Goal: Transaction & Acquisition: Purchase product/service

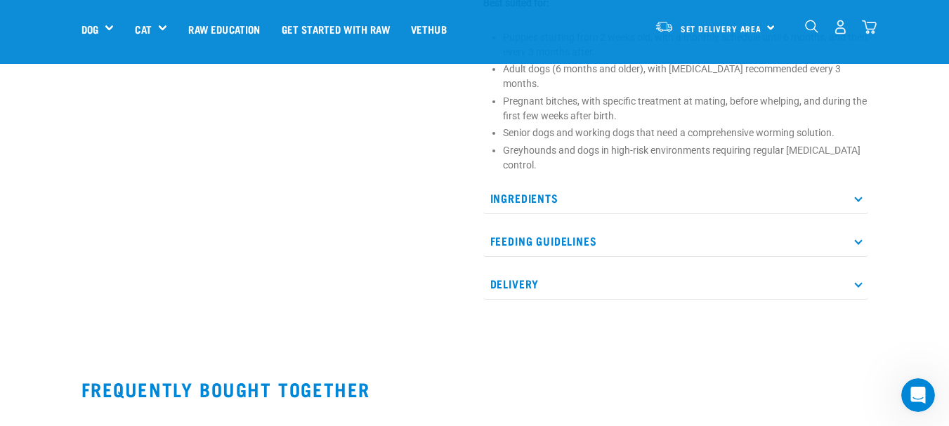
scroll to position [913, 0]
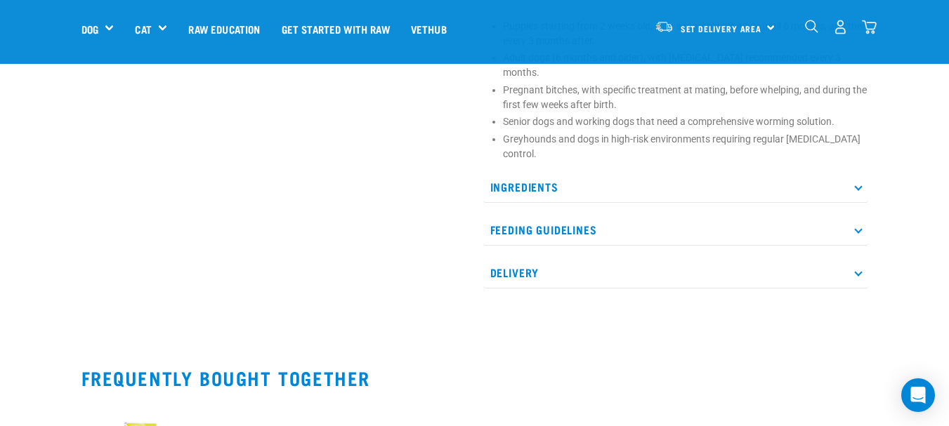
scroll to position [843, 0]
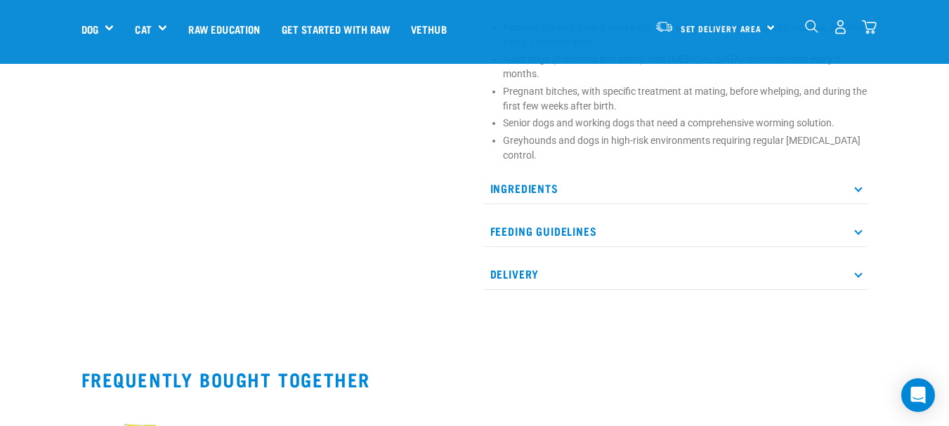
click at [852, 258] on p "Delivery" at bounding box center [675, 274] width 385 height 32
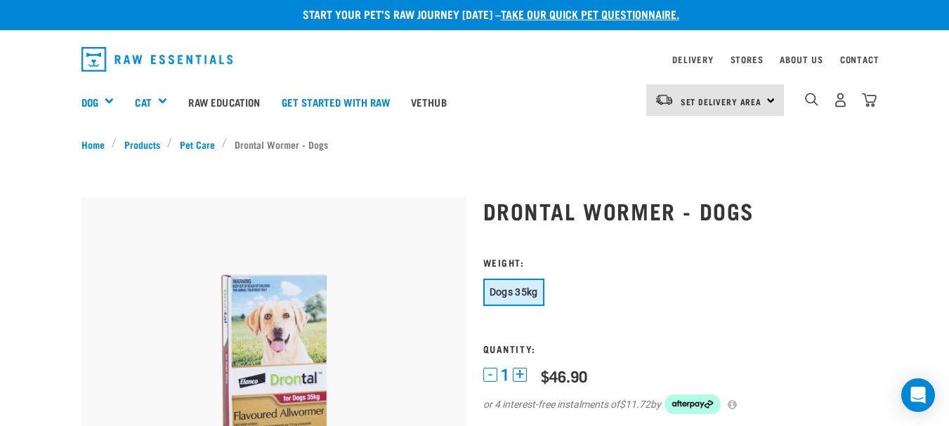
scroll to position [0, 0]
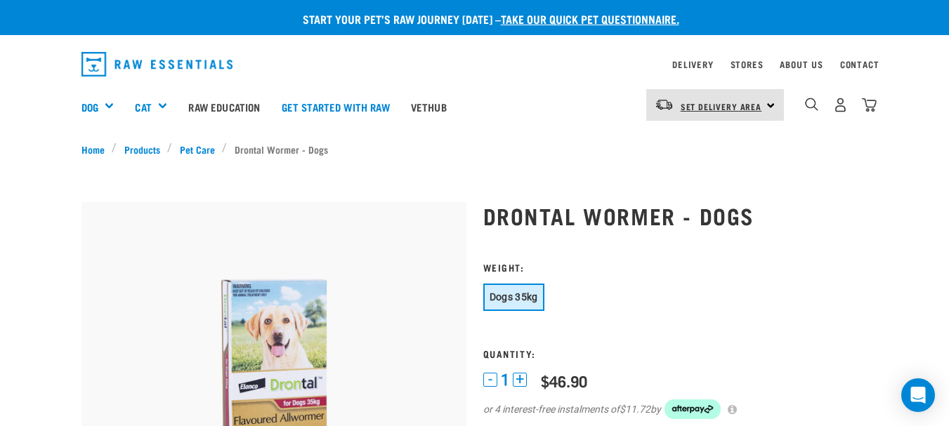
click at [759, 109] on span "Set Delivery Area" at bounding box center [720, 106] width 81 height 5
click at [730, 176] on link "[GEOGRAPHIC_DATA]" at bounding box center [713, 175] width 135 height 31
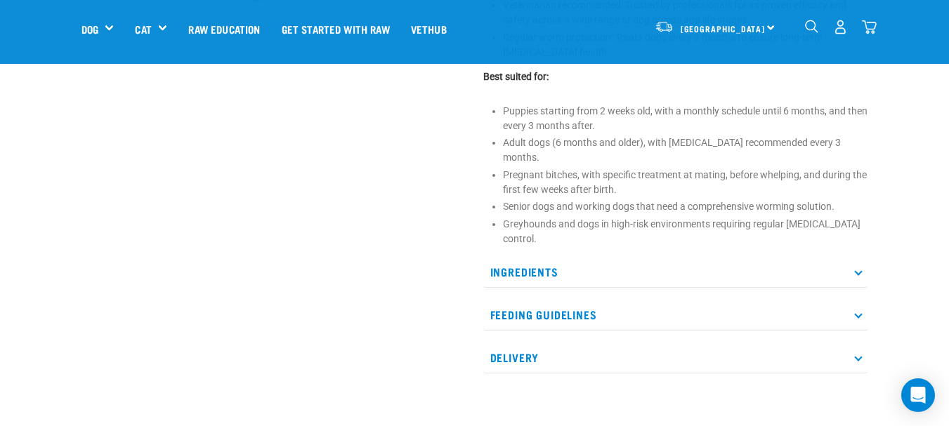
scroll to position [632, 0]
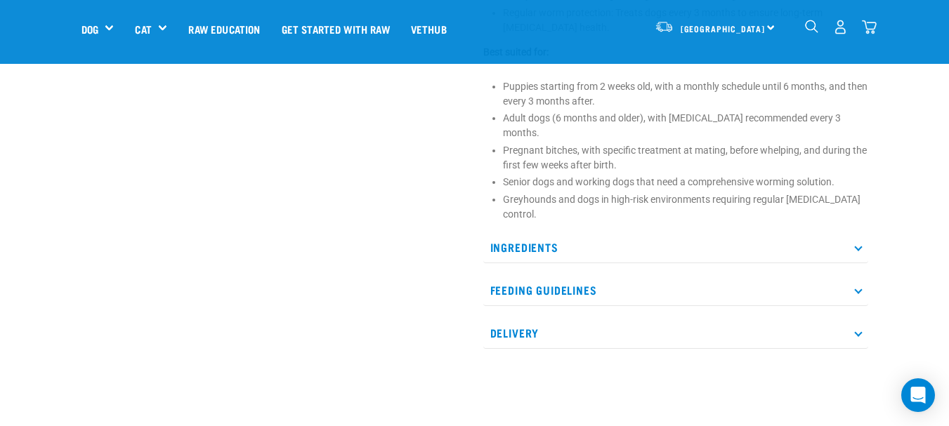
click at [803, 317] on p "Delivery" at bounding box center [675, 333] width 385 height 32
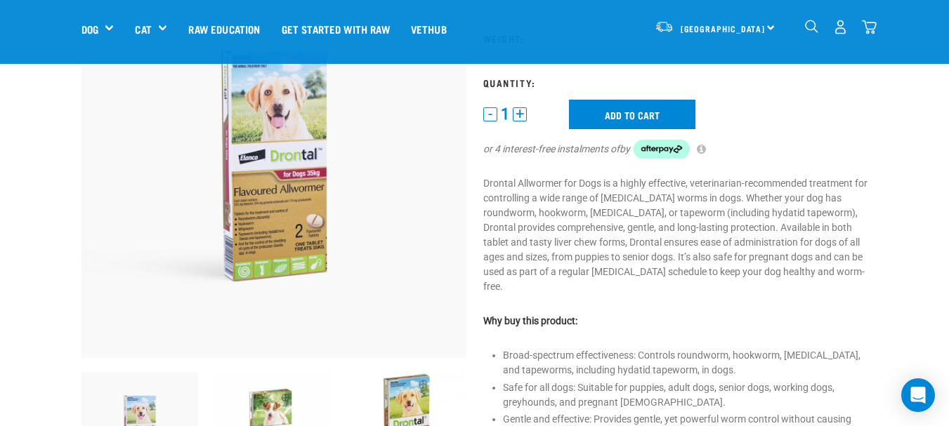
scroll to position [140, 0]
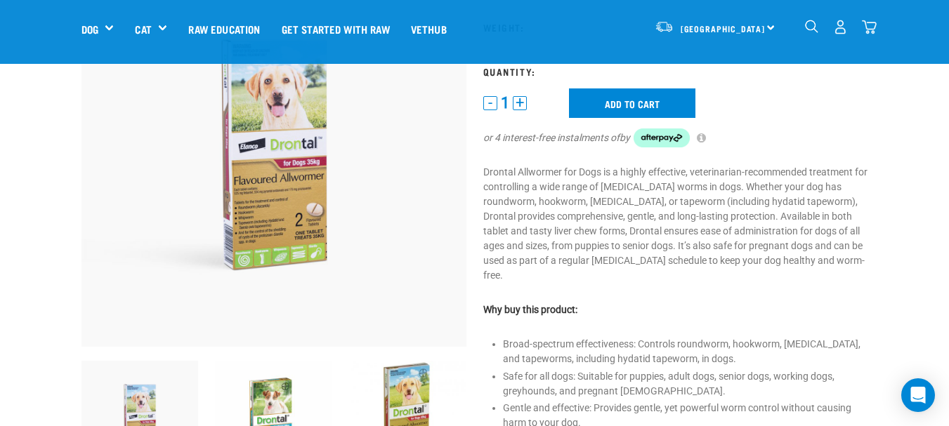
click at [298, 201] on img at bounding box center [273, 154] width 385 height 385
